Goal: Task Accomplishment & Management: Use online tool/utility

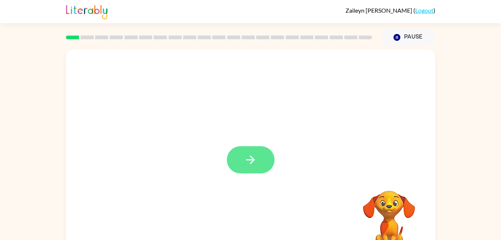
click at [257, 163] on icon "button" at bounding box center [250, 159] width 13 height 13
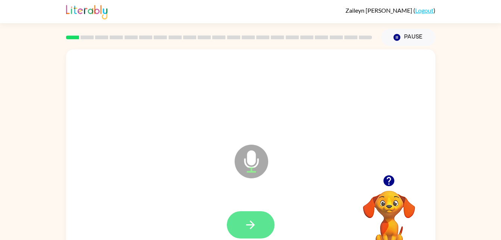
click at [258, 220] on button "button" at bounding box center [251, 224] width 48 height 27
click at [256, 225] on icon "button" at bounding box center [250, 224] width 13 height 13
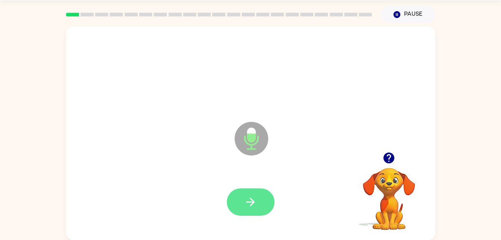
click at [250, 207] on icon "button" at bounding box center [250, 201] width 13 height 13
click at [247, 189] on button "button" at bounding box center [251, 201] width 48 height 27
click at [249, 208] on button "button" at bounding box center [251, 201] width 48 height 27
click at [250, 207] on icon "button" at bounding box center [250, 201] width 13 height 13
click at [253, 206] on icon "button" at bounding box center [250, 201] width 13 height 13
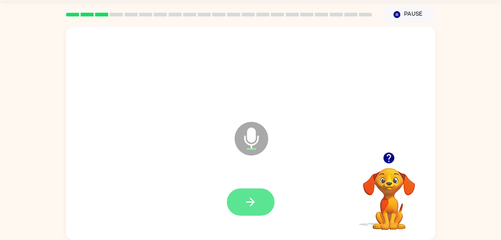
click at [249, 205] on icon "button" at bounding box center [250, 201] width 13 height 13
click at [247, 198] on icon "button" at bounding box center [250, 201] width 13 height 13
click at [252, 200] on icon "button" at bounding box center [250, 201] width 13 height 13
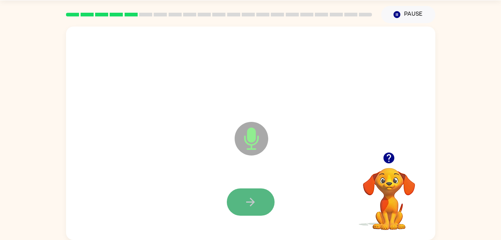
click at [245, 206] on icon "button" at bounding box center [250, 201] width 13 height 13
drag, startPoint x: 247, startPoint y: 199, endPoint x: 166, endPoint y: 164, distance: 88.6
click at [166, 164] on div "Microphone The Microphone is here when it is your turn to talk" at bounding box center [250, 132] width 369 height 213
click at [254, 196] on icon "button" at bounding box center [250, 201] width 13 height 13
click at [244, 202] on icon "button" at bounding box center [250, 201] width 13 height 13
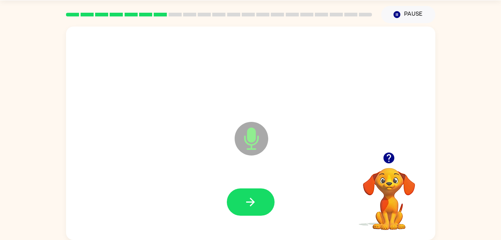
drag, startPoint x: 244, startPoint y: 202, endPoint x: 195, endPoint y: 175, distance: 56.3
click at [195, 175] on div at bounding box center [251, 201] width 355 height 61
click at [254, 197] on icon "button" at bounding box center [250, 201] width 13 height 13
drag, startPoint x: 254, startPoint y: 197, endPoint x: 202, endPoint y: 154, distance: 68.1
click at [202, 154] on div "Microphone The Microphone is here when it is your turn to talk" at bounding box center [250, 132] width 369 height 213
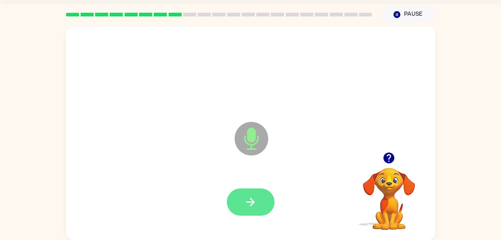
click at [251, 193] on button "button" at bounding box center [251, 201] width 48 height 27
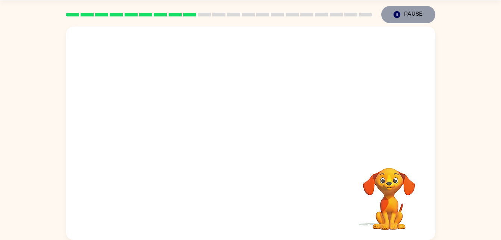
click at [415, 18] on button "Pause Pause" at bounding box center [408, 14] width 54 height 17
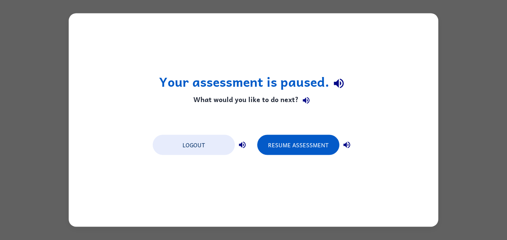
click at [462, 25] on div "Your assessment is paused. What would you like to do next? Logout Resume Assess…" at bounding box center [253, 120] width 507 height 240
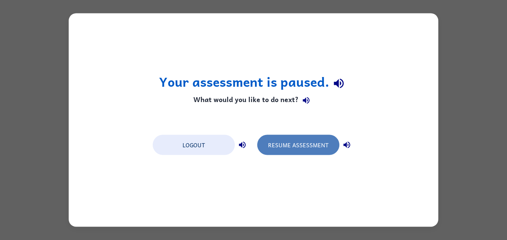
click at [293, 152] on button "Resume Assessment" at bounding box center [298, 145] width 82 height 20
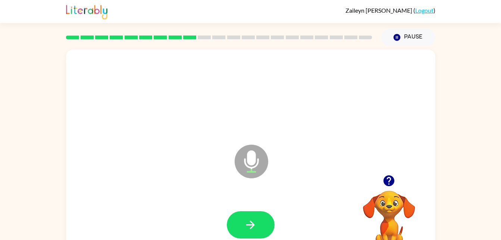
click at [386, 181] on icon "button" at bounding box center [389, 180] width 11 height 11
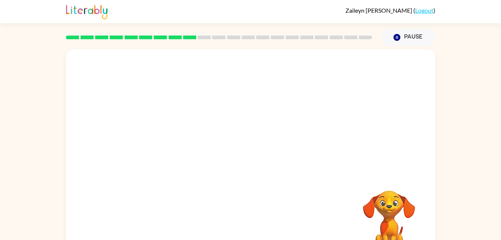
click at [268, 201] on div "Your browser must support playing .mp4 files to use Literably. Please try using…" at bounding box center [250, 155] width 369 height 213
click at [376, 162] on div at bounding box center [250, 111] width 369 height 125
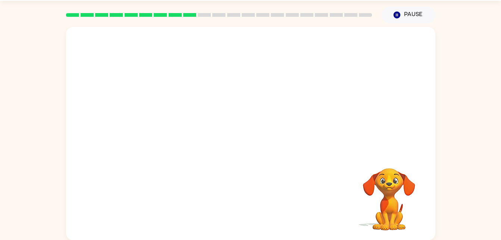
scroll to position [23, 0]
click at [316, 147] on div at bounding box center [250, 132] width 369 height 213
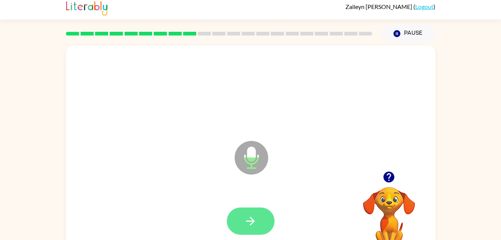
click at [257, 221] on icon "button" at bounding box center [250, 220] width 13 height 13
click at [260, 225] on button "button" at bounding box center [251, 220] width 48 height 27
click at [256, 227] on button "button" at bounding box center [251, 220] width 48 height 27
click at [259, 216] on button "button" at bounding box center [251, 220] width 48 height 27
click at [255, 218] on icon "button" at bounding box center [250, 220] width 13 height 13
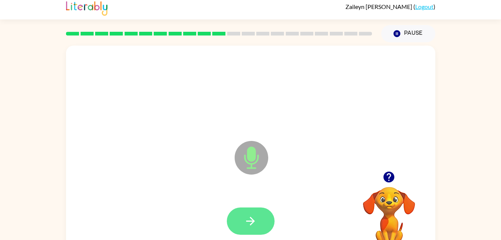
click at [254, 218] on icon "button" at bounding box center [250, 220] width 13 height 13
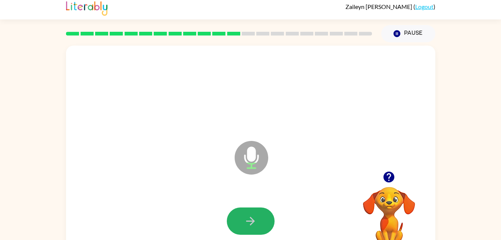
click at [254, 218] on icon "button" at bounding box center [250, 220] width 13 height 13
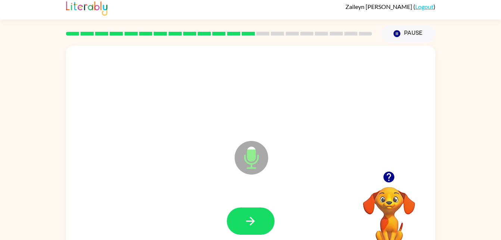
click at [203, 136] on div "Microphone The Microphone is here when it is your turn to talk" at bounding box center [233, 138] width 319 height 27
click at [406, 117] on div at bounding box center [251, 90] width 355 height 61
click at [401, 119] on div at bounding box center [251, 90] width 355 height 61
click at [237, 217] on div at bounding box center [251, 220] width 355 height 61
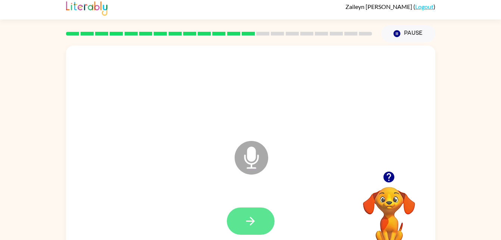
click at [248, 215] on icon "button" at bounding box center [250, 220] width 13 height 13
click at [250, 224] on icon "button" at bounding box center [250, 220] width 13 height 13
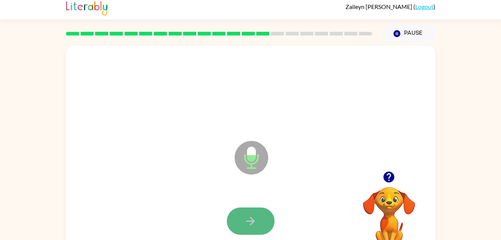
click at [254, 224] on icon "button" at bounding box center [250, 220] width 13 height 13
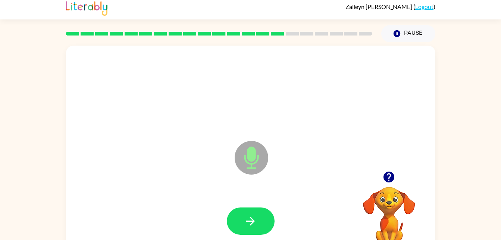
drag, startPoint x: 254, startPoint y: 224, endPoint x: 190, endPoint y: 162, distance: 89.5
click at [190, 162] on div "Microphone The Microphone is here when it is your turn to talk" at bounding box center [250, 152] width 369 height 213
click at [252, 224] on icon "button" at bounding box center [250, 220] width 13 height 13
drag, startPoint x: 252, startPoint y: 223, endPoint x: 147, endPoint y: 158, distance: 123.5
click at [147, 158] on div "Microphone The Microphone is here when it is your turn to talk" at bounding box center [250, 152] width 369 height 213
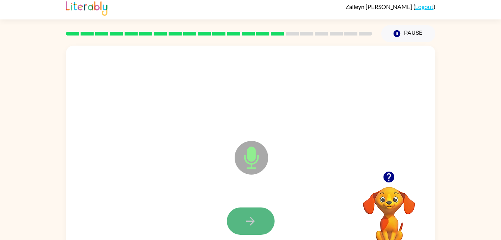
click at [262, 222] on button "button" at bounding box center [251, 220] width 48 height 27
click at [255, 225] on icon "button" at bounding box center [250, 220] width 13 height 13
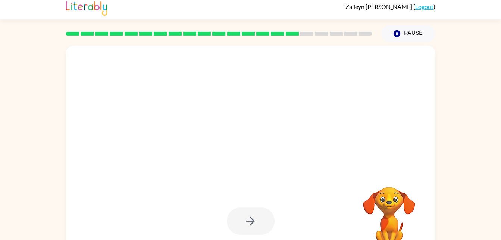
click at [268, 222] on div at bounding box center [251, 220] width 48 height 27
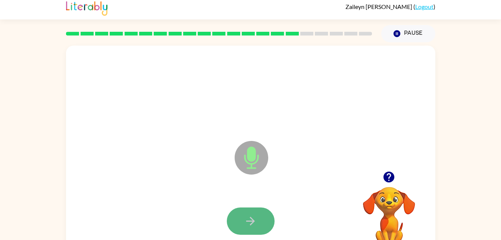
click at [257, 222] on icon "button" at bounding box center [250, 220] width 13 height 13
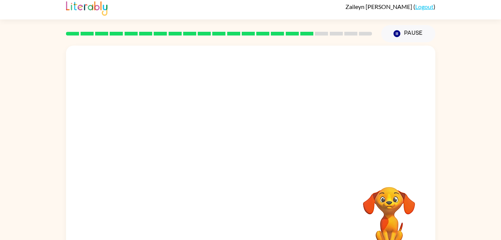
click at [257, 222] on div "Your browser must support playing .mp4 files to use Literably. Please try using…" at bounding box center [250, 152] width 369 height 213
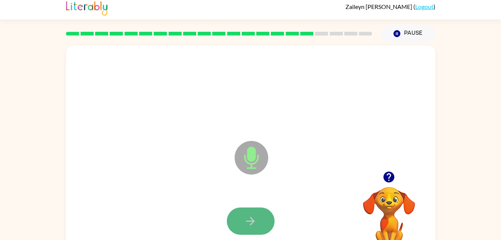
click at [249, 214] on icon "button" at bounding box center [250, 220] width 13 height 13
click at [265, 224] on button "button" at bounding box center [251, 220] width 48 height 27
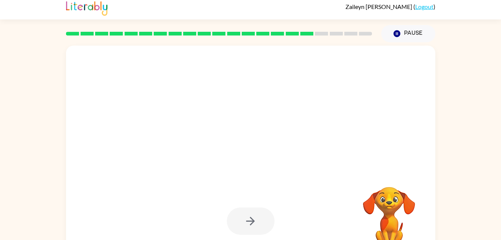
click at [268, 224] on div at bounding box center [251, 220] width 48 height 27
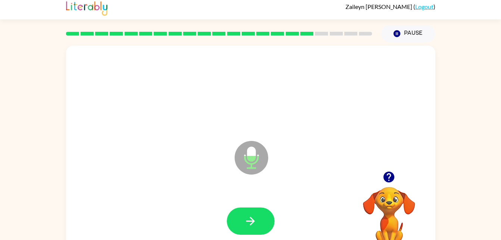
drag, startPoint x: 258, startPoint y: 226, endPoint x: 189, endPoint y: 166, distance: 91.0
click at [189, 166] on div "Microphone The Microphone is here when it is your turn to talk" at bounding box center [250, 152] width 369 height 213
drag, startPoint x: 253, startPoint y: 216, endPoint x: 262, endPoint y: 214, distance: 8.7
click at [262, 214] on button "button" at bounding box center [251, 220] width 48 height 27
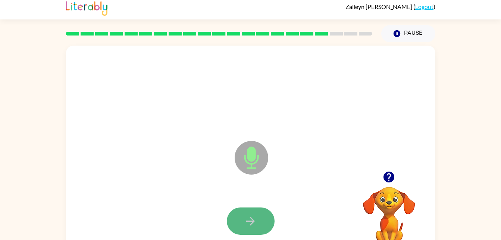
click at [251, 228] on button "button" at bounding box center [251, 220] width 48 height 27
click at [250, 224] on icon "button" at bounding box center [250, 220] width 13 height 13
click at [246, 218] on icon "button" at bounding box center [250, 220] width 13 height 13
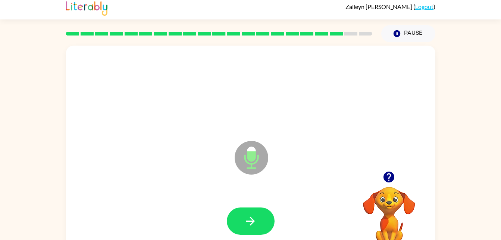
drag, startPoint x: 253, startPoint y: 218, endPoint x: 225, endPoint y: 188, distance: 41.7
click at [225, 188] on div "Microphone The Microphone is here when it is your turn to talk" at bounding box center [250, 152] width 369 height 213
click at [256, 216] on icon "button" at bounding box center [250, 220] width 13 height 13
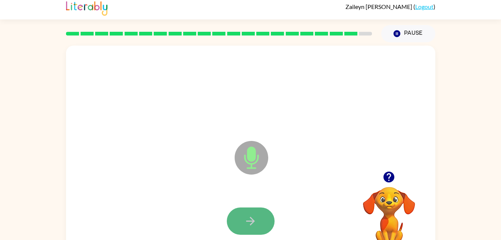
click at [262, 208] on button "button" at bounding box center [251, 220] width 48 height 27
click at [240, 212] on button "button" at bounding box center [251, 220] width 48 height 27
